Goal: Transaction & Acquisition: Purchase product/service

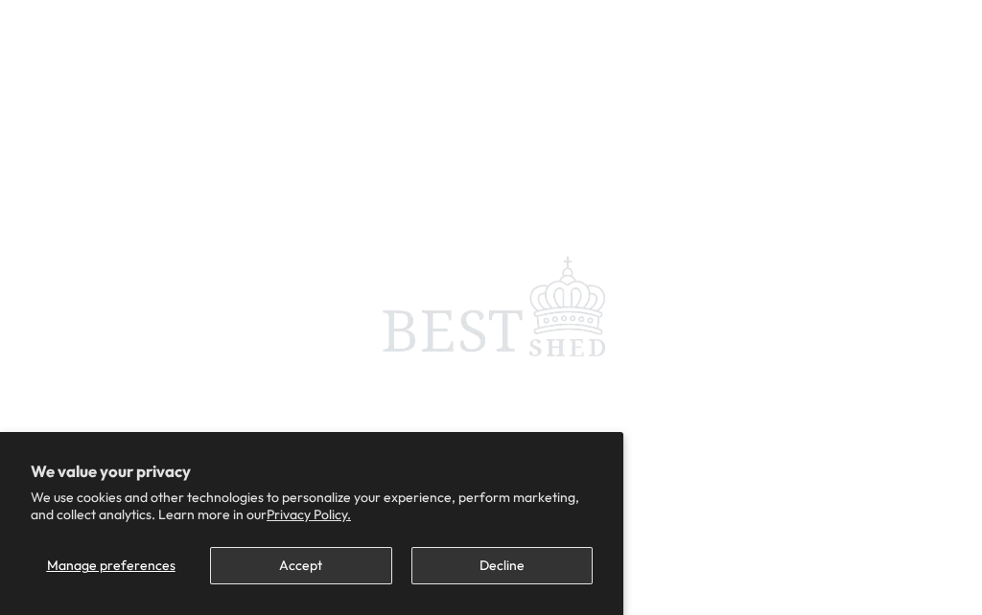
click at [328, 566] on button "Accept" at bounding box center [300, 565] width 181 height 37
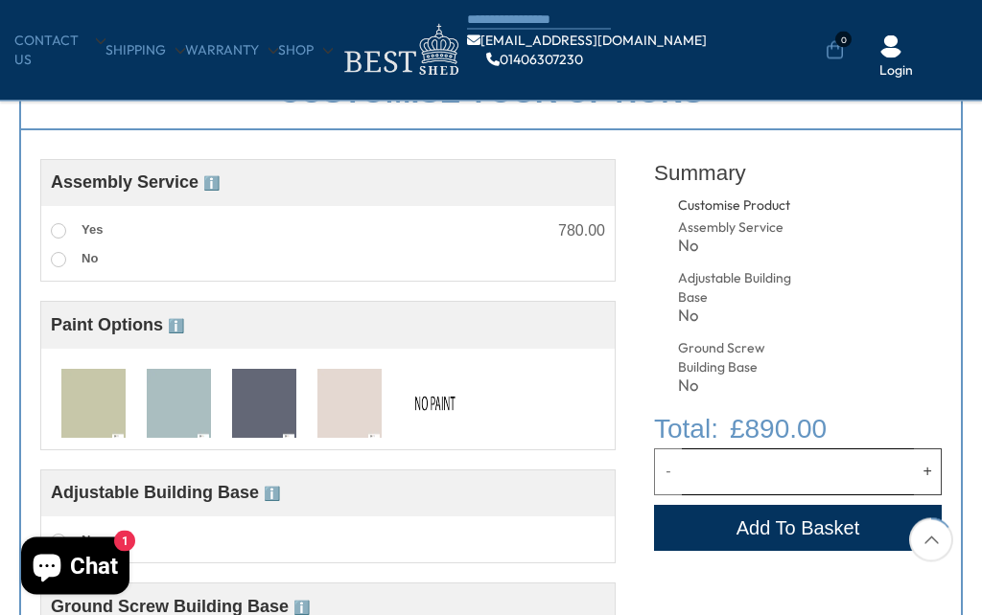
scroll to position [659, 0]
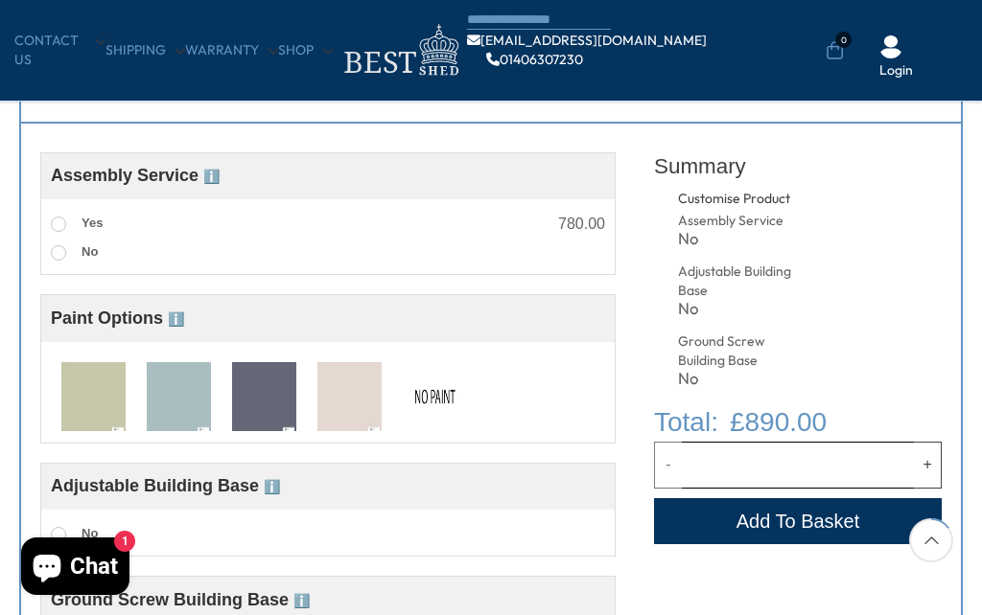
click at [95, 408] on img at bounding box center [93, 397] width 64 height 71
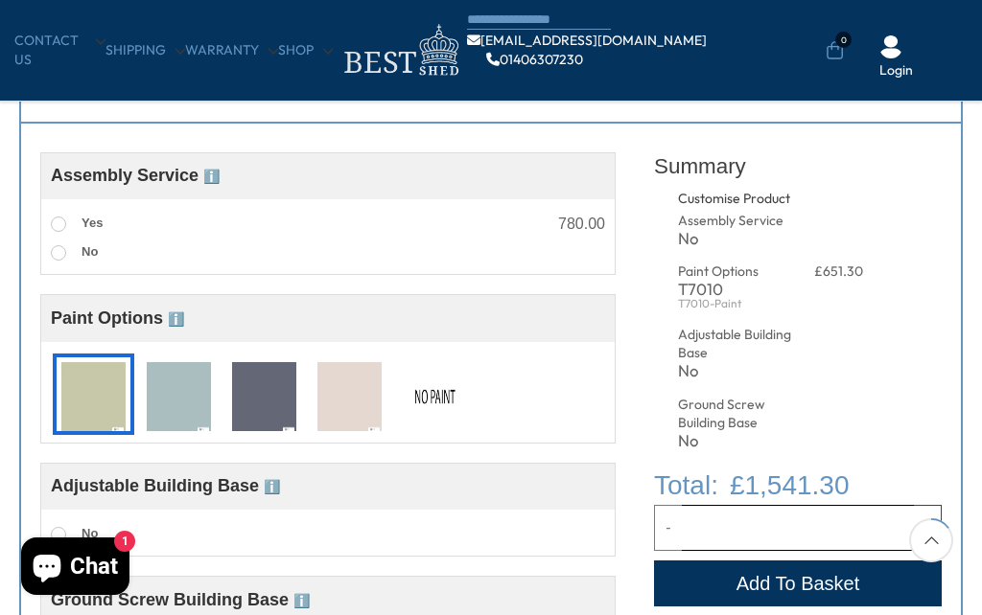
click at [99, 400] on img at bounding box center [93, 397] width 64 height 71
click at [194, 400] on img at bounding box center [179, 397] width 64 height 71
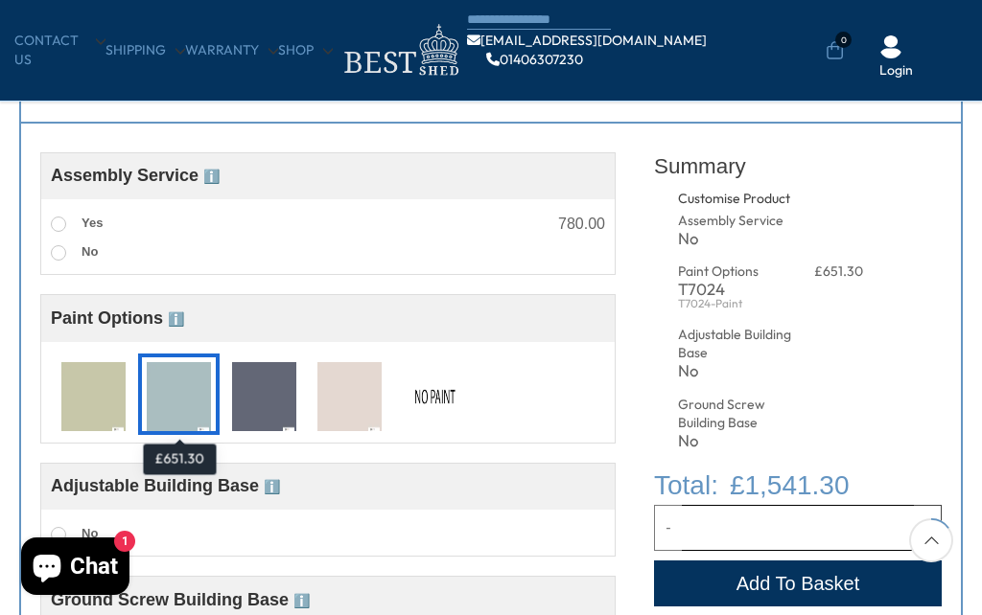
click at [267, 398] on img at bounding box center [264, 397] width 64 height 71
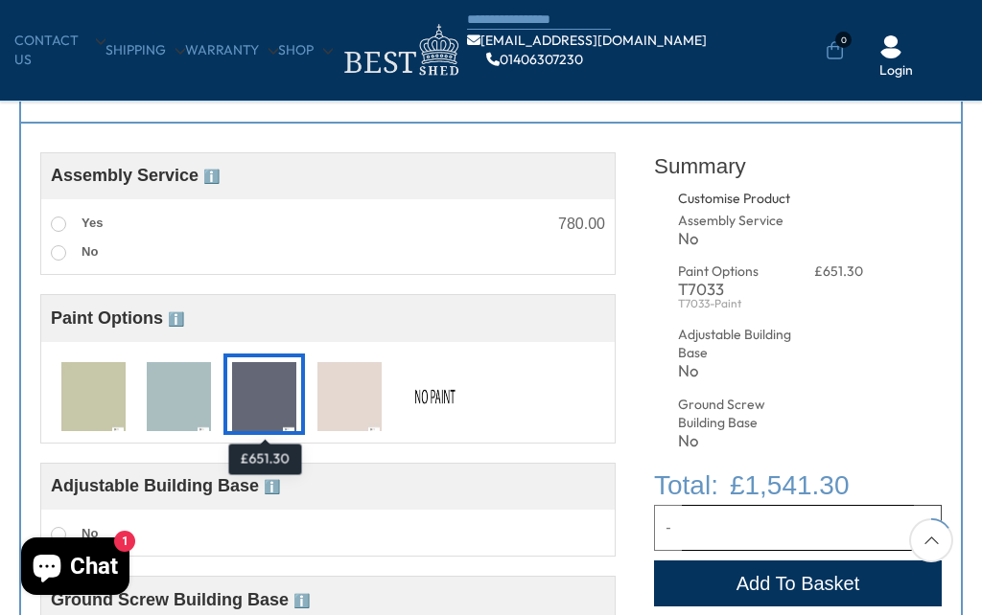
click at [372, 392] on img at bounding box center [349, 397] width 64 height 71
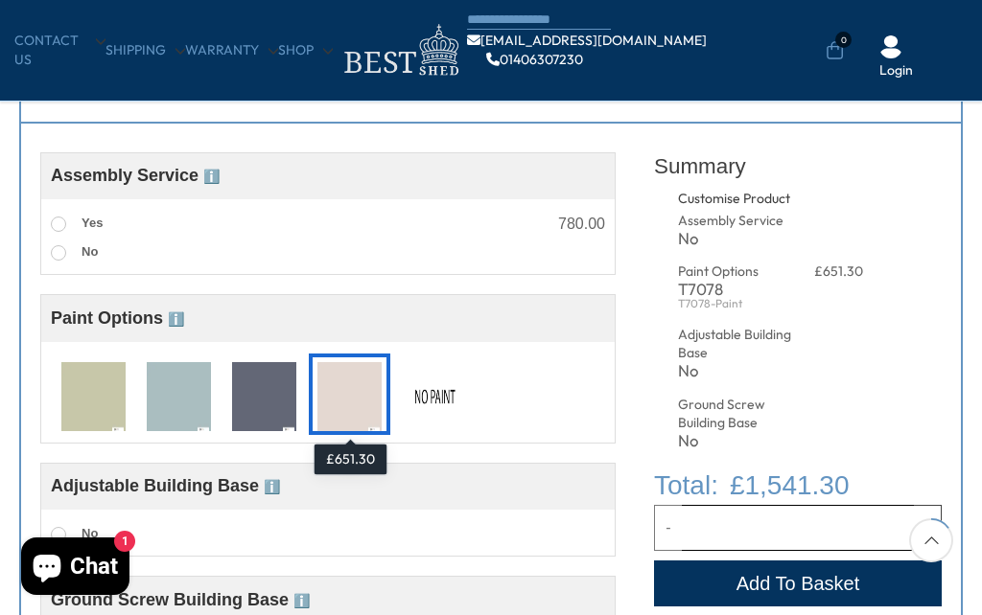
click at [253, 386] on img at bounding box center [264, 397] width 64 height 71
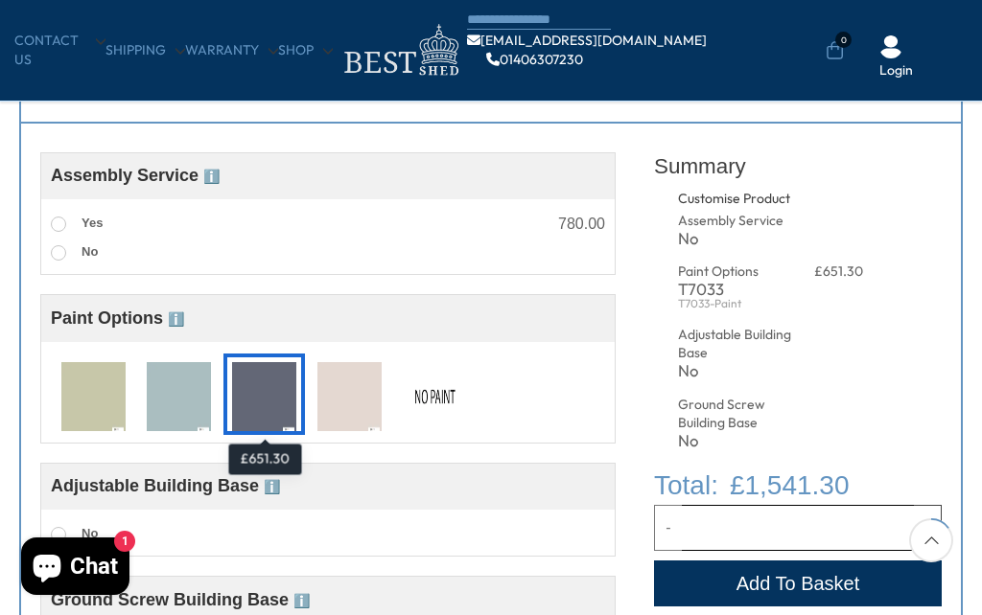
click at [85, 395] on img at bounding box center [93, 397] width 64 height 71
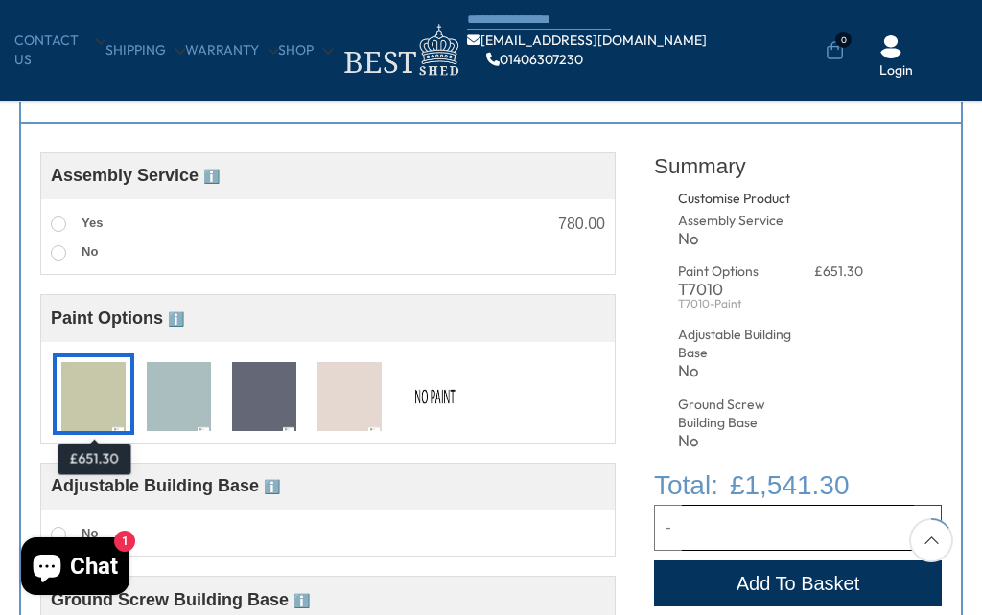
click at [58, 234] on label "Yes" at bounding box center [77, 224] width 52 height 25
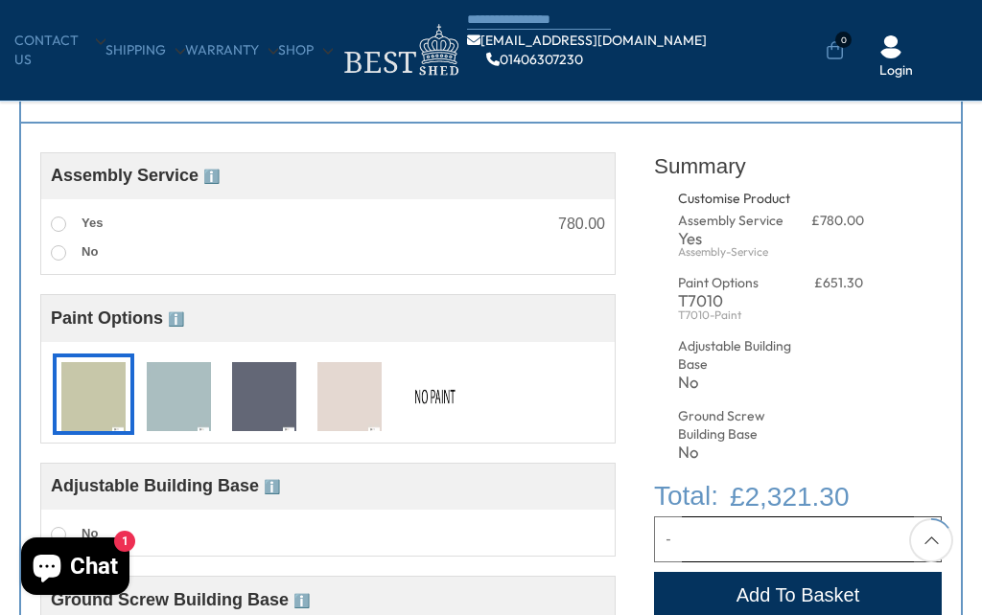
click at [462, 399] on img at bounding box center [435, 397] width 64 height 71
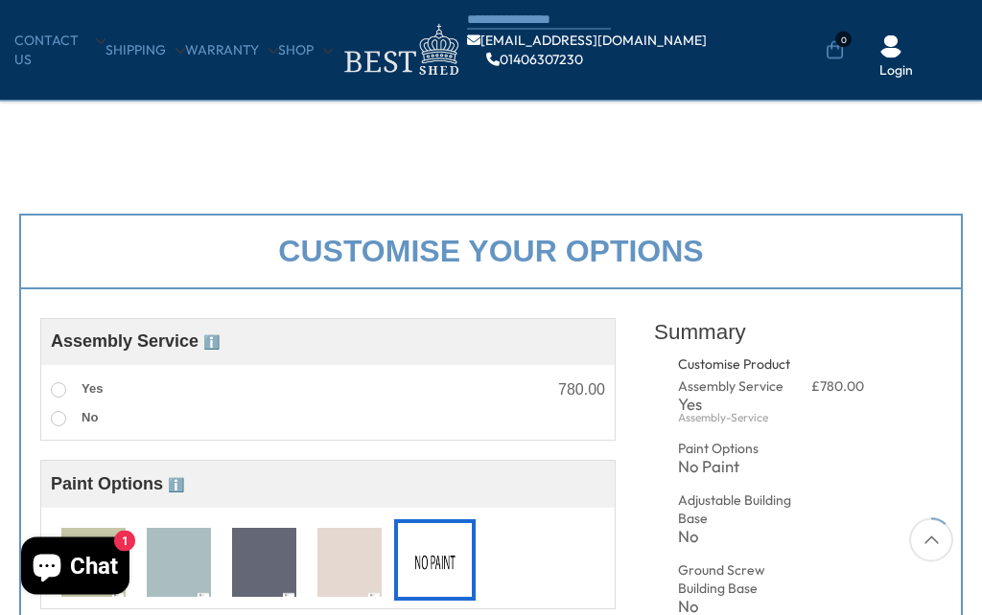
scroll to position [492, 0]
click at [62, 407] on label "No" at bounding box center [74, 419] width 47 height 25
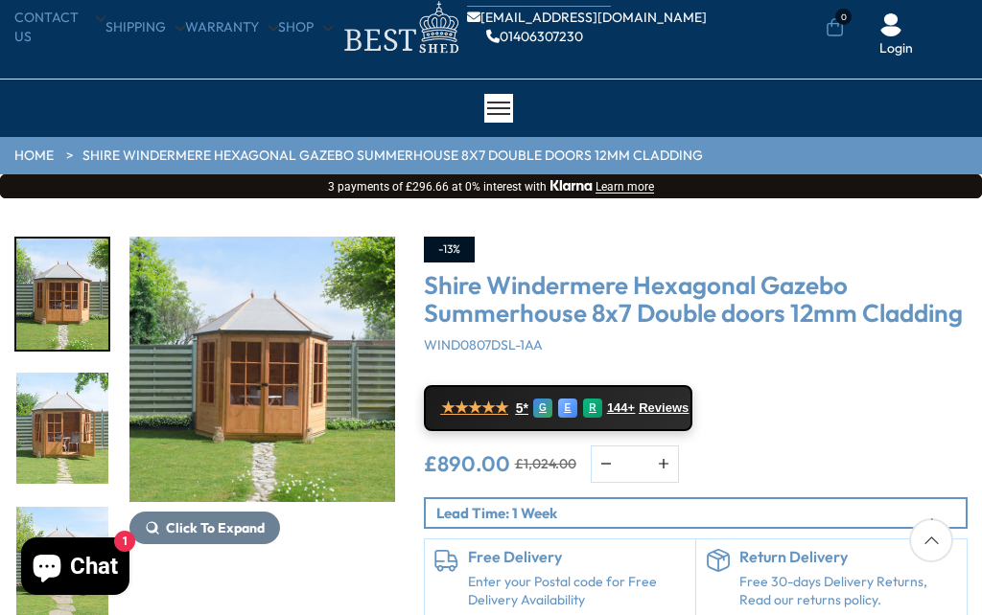
scroll to position [0, 0]
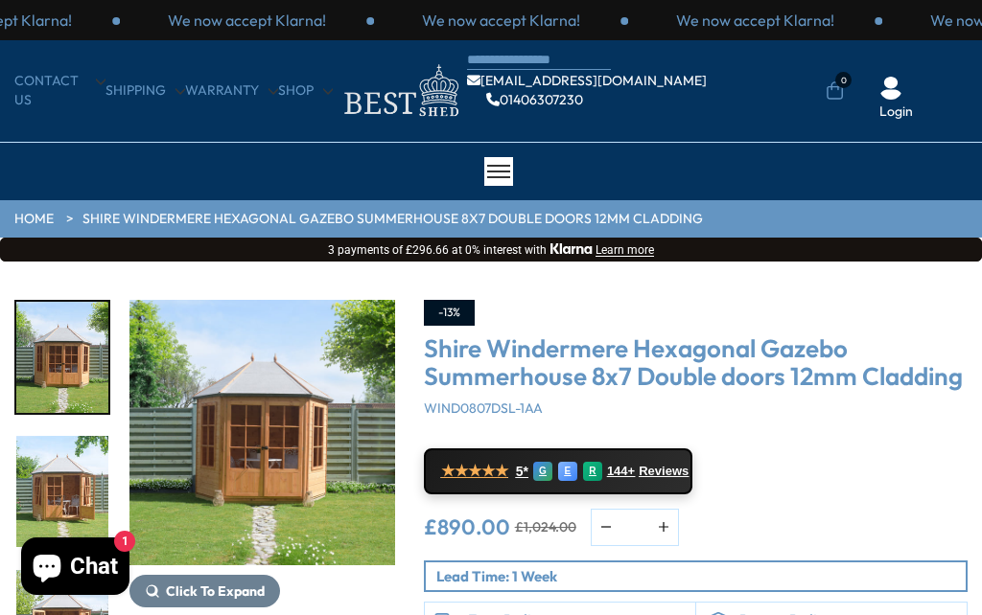
click at [157, 1] on div "We now accept Klarna! We now accept Klarna! We now accept Klarna! We now accept…" at bounding box center [491, 20] width 982 height 40
